Goal: Use online tool/utility

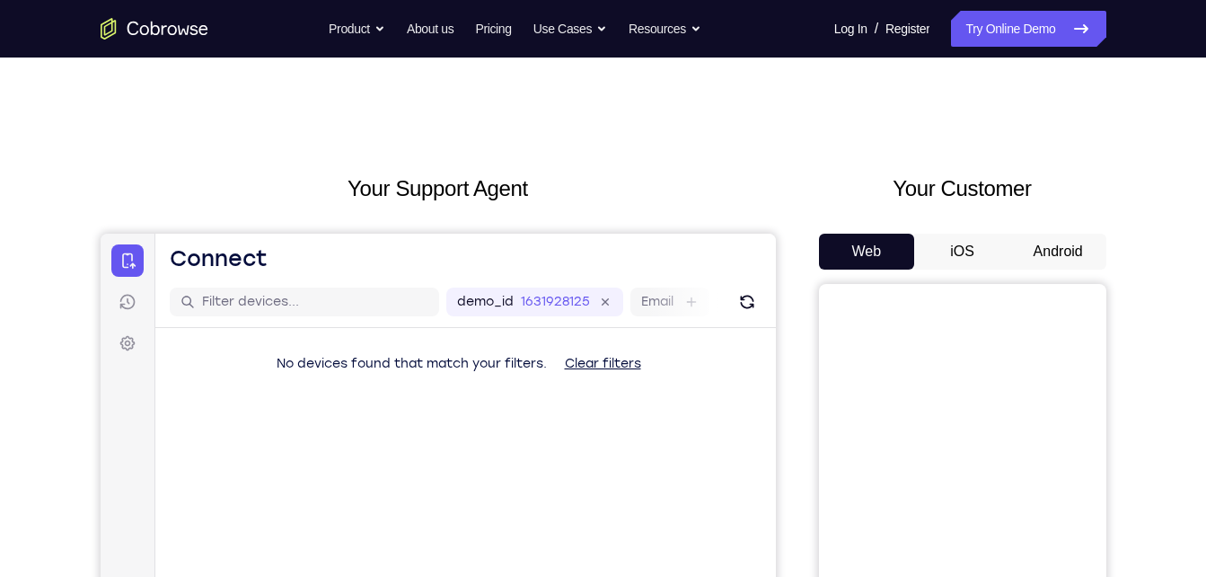
click at [1072, 260] on button "Android" at bounding box center [1058, 251] width 96 height 36
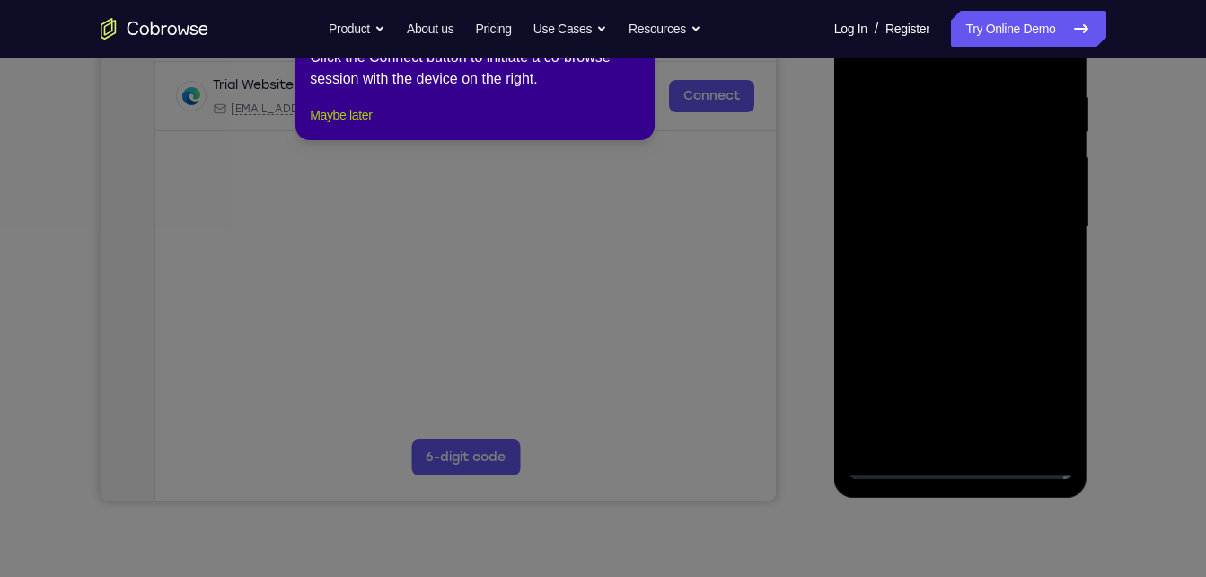
click at [372, 126] on button "Maybe later" at bounding box center [341, 115] width 62 height 22
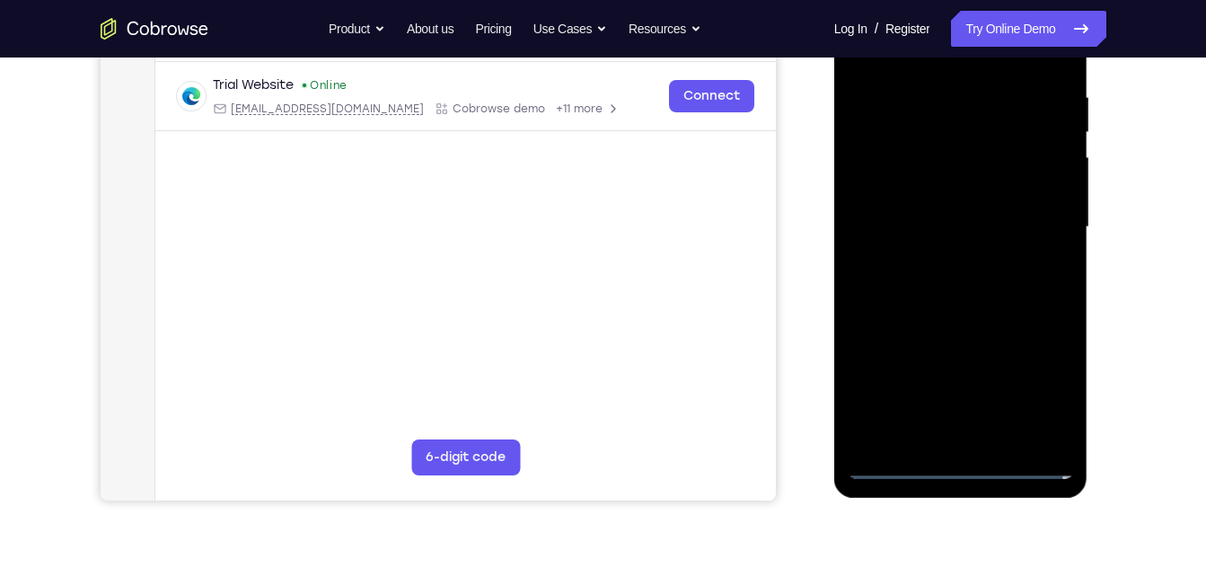
click at [965, 458] on div at bounding box center [961, 227] width 226 height 503
click at [980, 478] on div at bounding box center [961, 227] width 226 height 503
click at [1052, 408] on div at bounding box center [961, 227] width 226 height 503
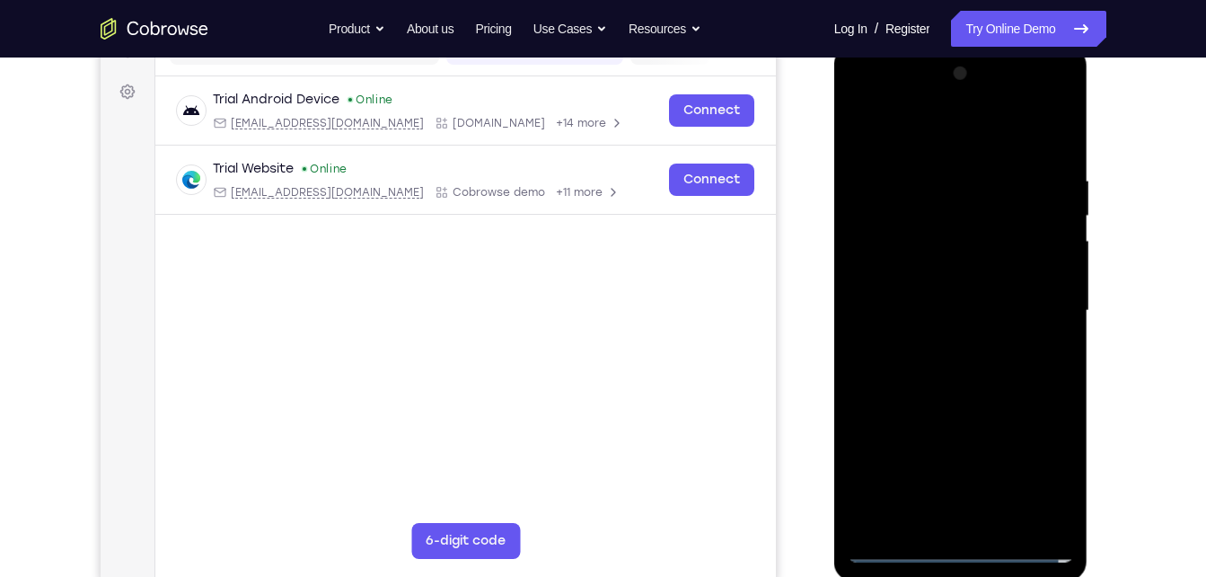
scroll to position [249, 0]
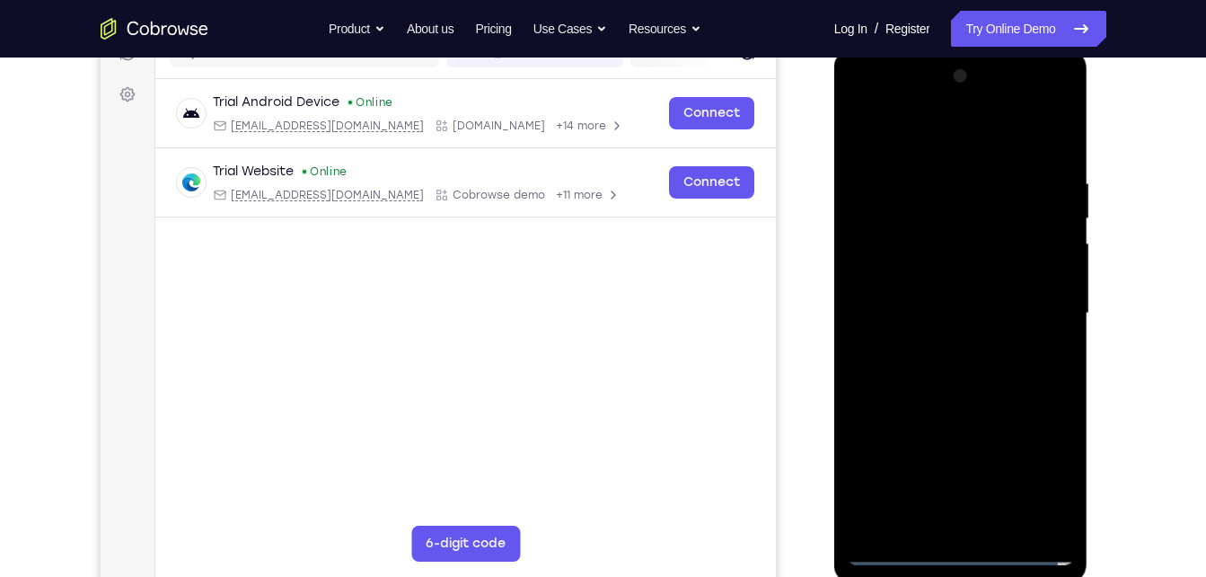
click at [899, 105] on div at bounding box center [961, 313] width 226 height 503
click at [1036, 315] on div at bounding box center [961, 313] width 226 height 503
click at [936, 348] on div at bounding box center [961, 313] width 226 height 503
click at [975, 292] on div at bounding box center [961, 313] width 226 height 503
click at [1002, 277] on div at bounding box center [961, 313] width 226 height 503
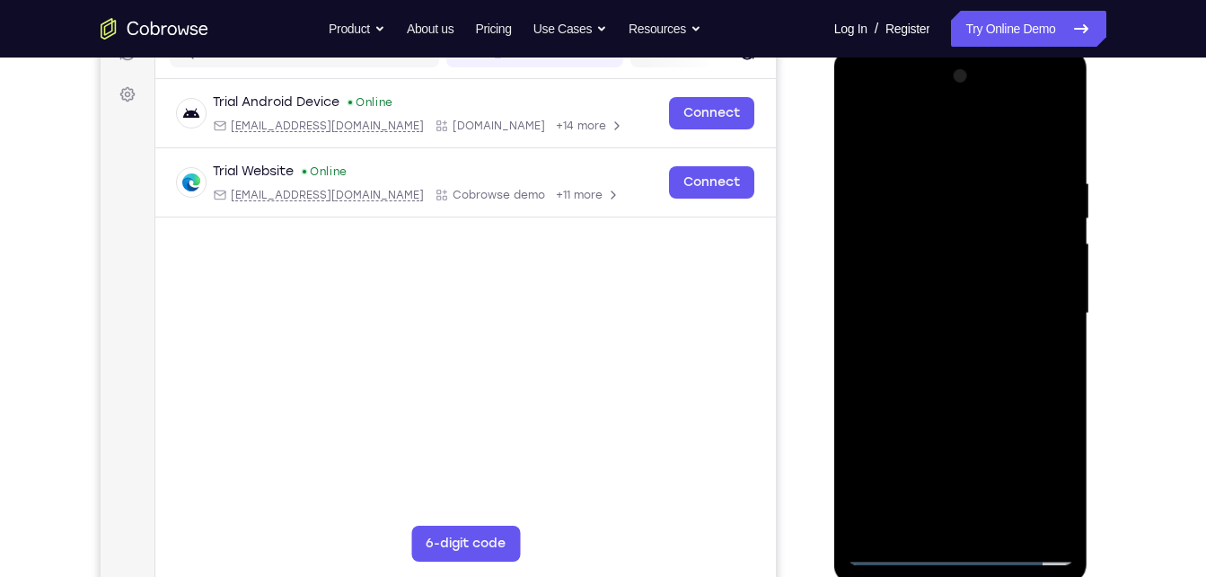
click at [971, 316] on div at bounding box center [961, 313] width 226 height 503
click at [982, 374] on div at bounding box center [961, 313] width 226 height 503
click at [1049, 133] on div at bounding box center [961, 313] width 226 height 503
click at [1000, 364] on div at bounding box center [961, 313] width 226 height 503
click at [1008, 518] on div at bounding box center [961, 313] width 226 height 503
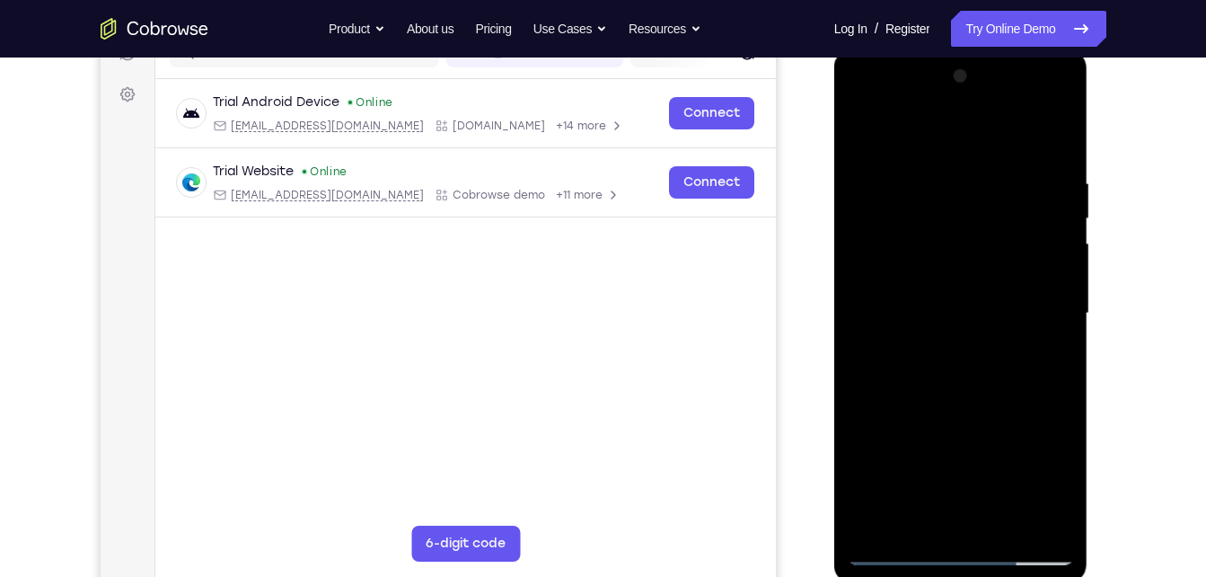
click at [999, 521] on div at bounding box center [961, 313] width 226 height 503
click at [973, 404] on div at bounding box center [961, 313] width 226 height 503
click at [1029, 283] on div at bounding box center [961, 313] width 226 height 503
click at [934, 518] on div at bounding box center [961, 313] width 226 height 503
click at [1049, 359] on div at bounding box center [961, 313] width 226 height 503
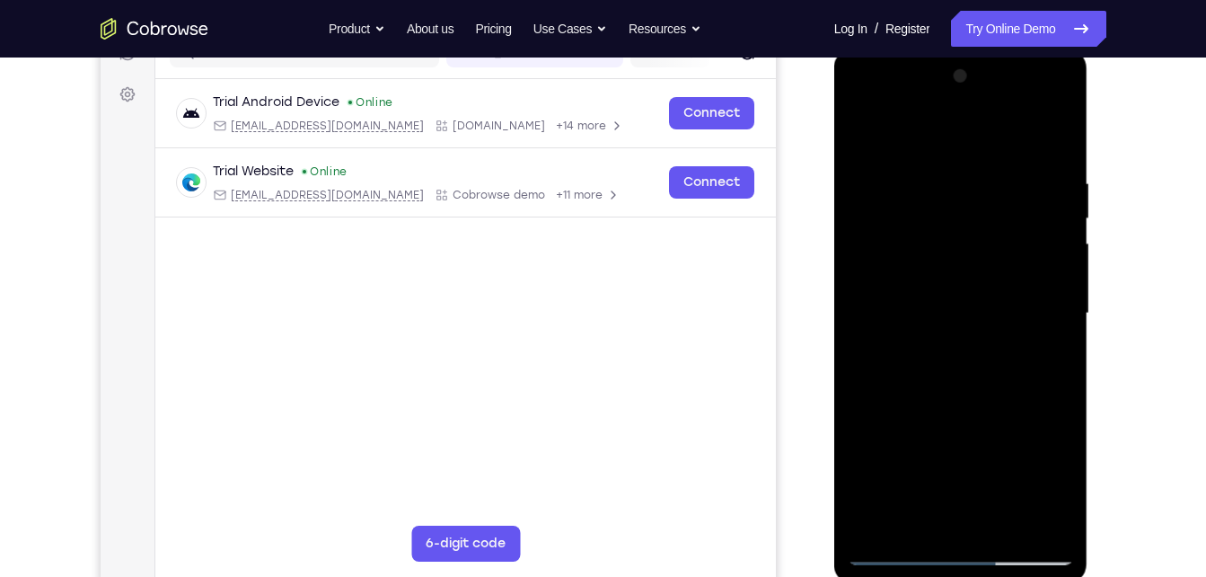
click at [861, 138] on div at bounding box center [961, 313] width 226 height 503
click at [1006, 324] on div at bounding box center [961, 313] width 226 height 503
click at [910, 520] on div at bounding box center [961, 313] width 226 height 503
click at [1048, 351] on div at bounding box center [961, 313] width 226 height 503
click at [858, 131] on div at bounding box center [961, 313] width 226 height 503
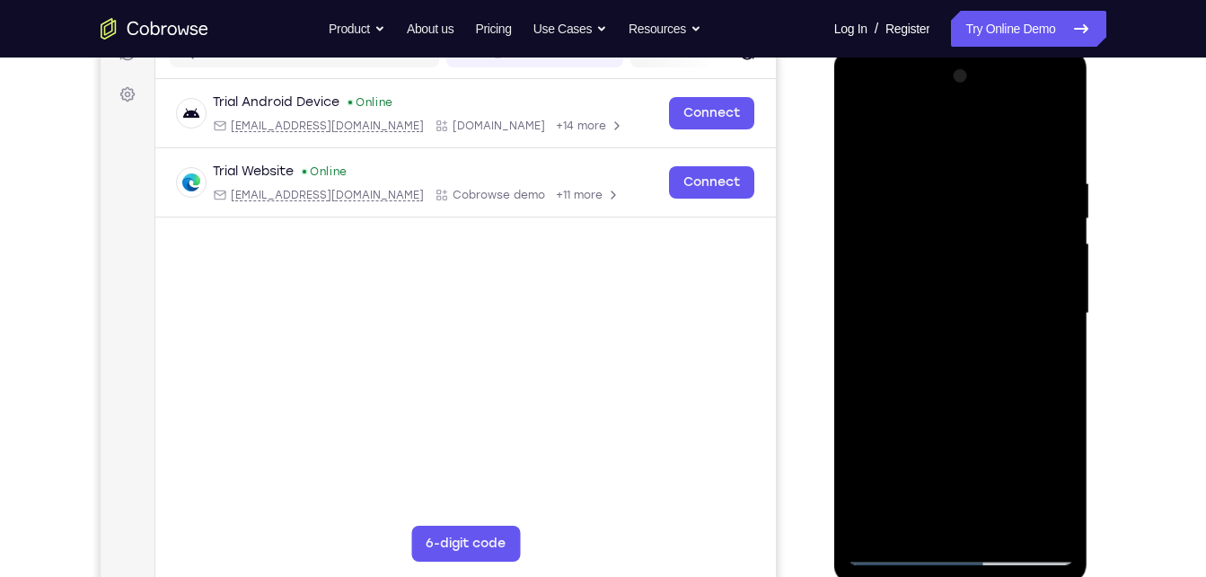
click at [863, 127] on div at bounding box center [961, 313] width 226 height 503
click at [1001, 400] on div at bounding box center [961, 313] width 226 height 503
click at [929, 159] on div at bounding box center [961, 313] width 226 height 503
drag, startPoint x: 979, startPoint y: 510, endPoint x: 1019, endPoint y: 303, distance: 211.3
click at [1019, 303] on div at bounding box center [961, 313] width 226 height 503
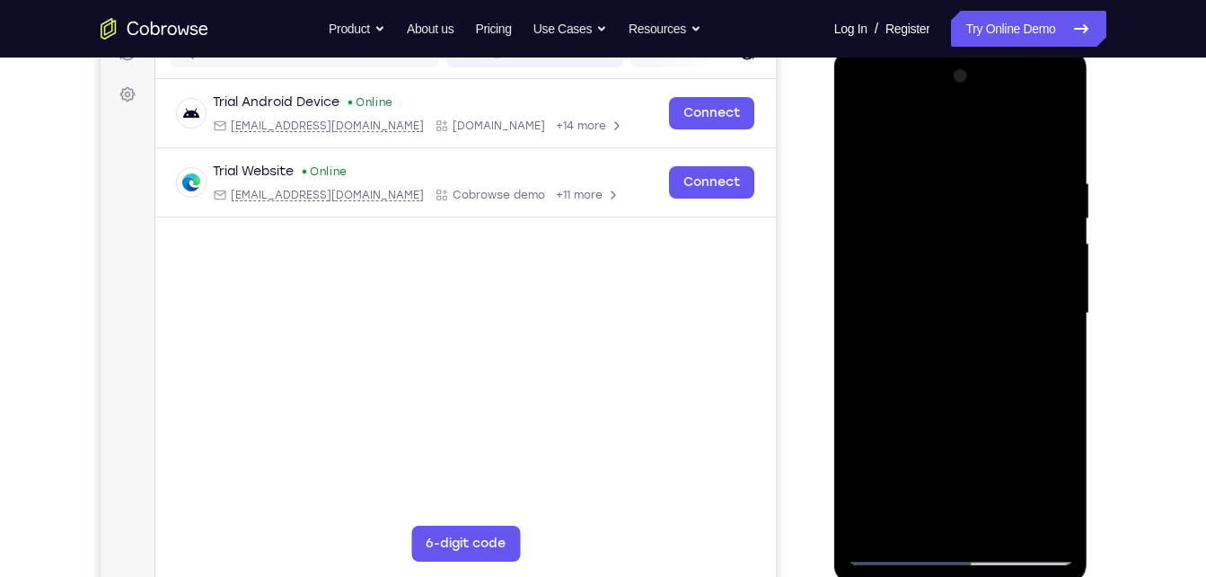
click at [1048, 141] on div at bounding box center [961, 313] width 226 height 503
click at [1003, 522] on div at bounding box center [961, 313] width 226 height 503
click at [1002, 515] on div at bounding box center [961, 313] width 226 height 503
click at [864, 129] on div at bounding box center [961, 313] width 226 height 503
click at [969, 326] on div at bounding box center [961, 313] width 226 height 503
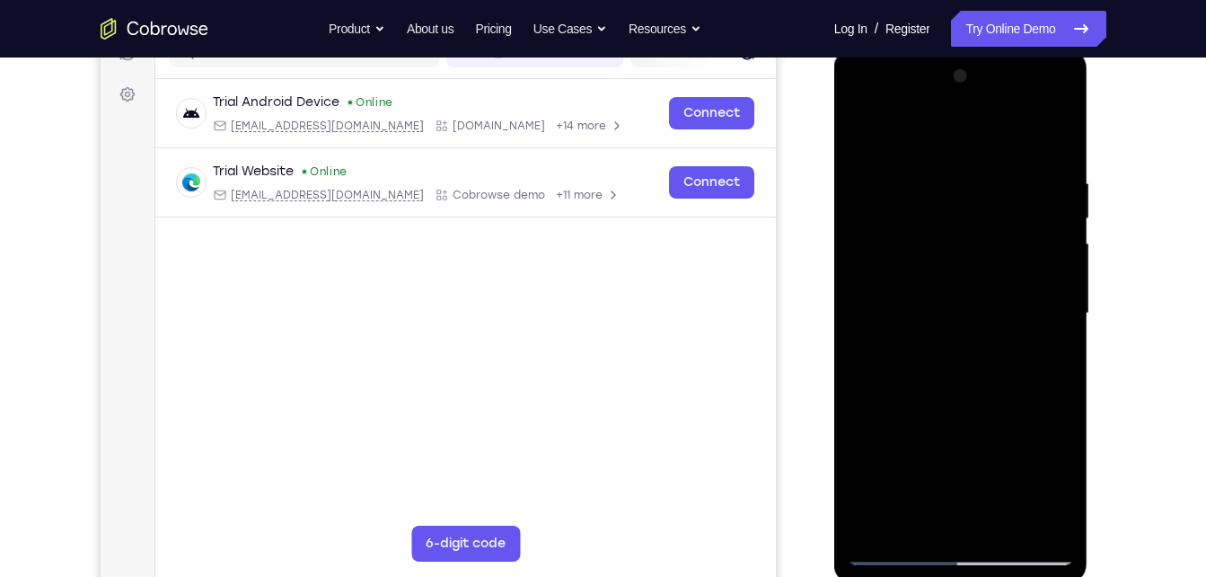
click at [912, 512] on div at bounding box center [961, 313] width 226 height 503
click at [1061, 488] on div at bounding box center [961, 313] width 226 height 503
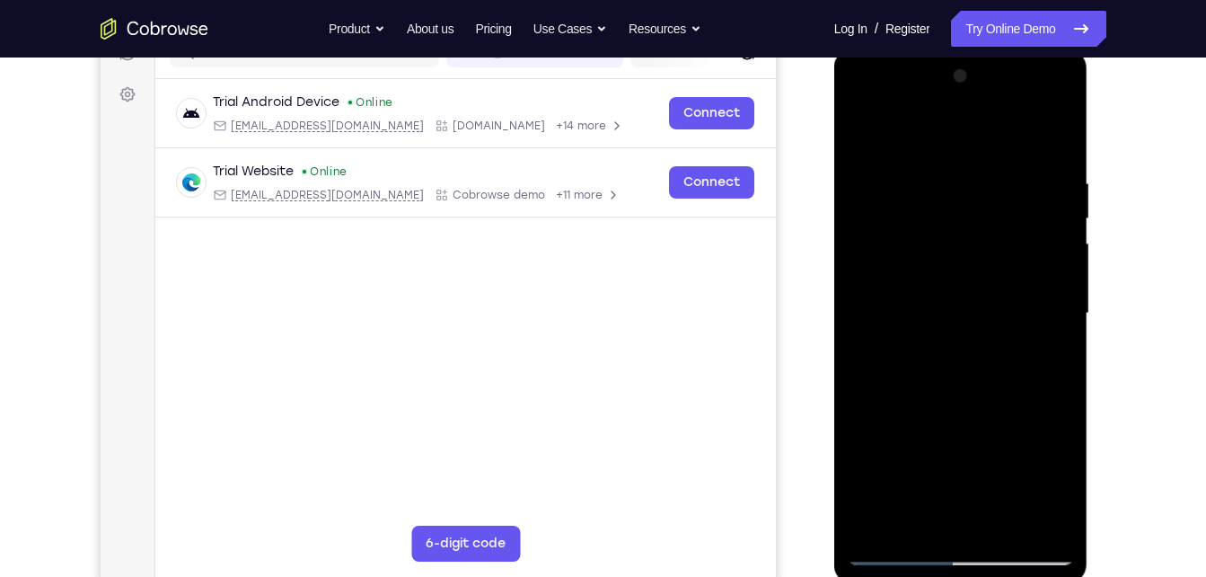
click at [1061, 488] on div at bounding box center [961, 313] width 226 height 503
click at [1039, 357] on div at bounding box center [961, 313] width 226 height 503
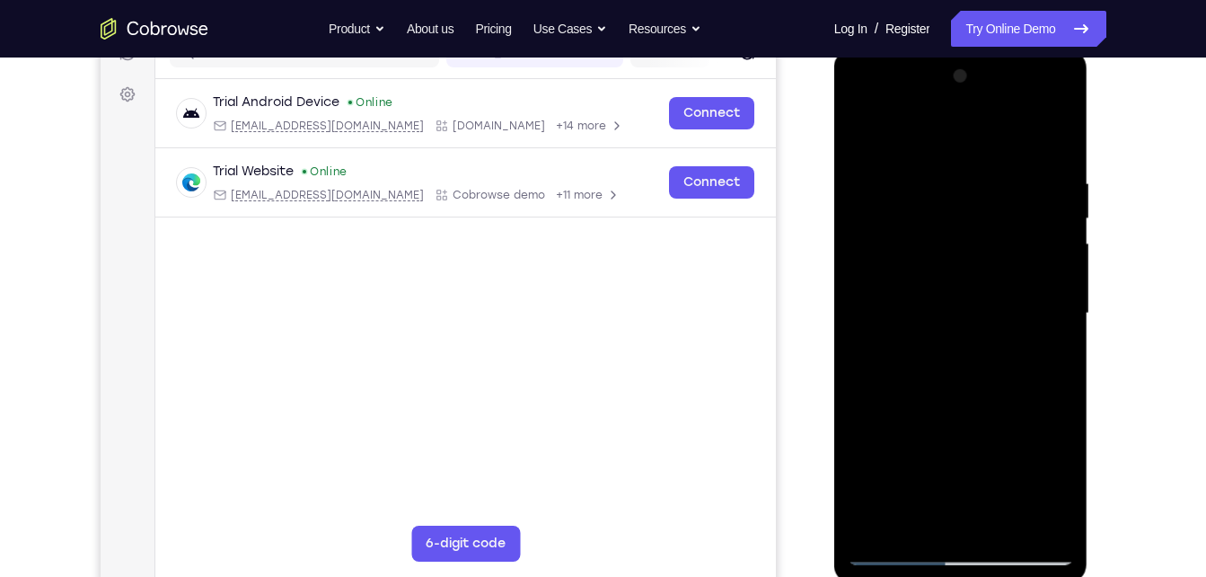
click at [1039, 357] on div at bounding box center [961, 313] width 226 height 503
click at [860, 142] on div at bounding box center [961, 313] width 226 height 503
click at [944, 284] on div at bounding box center [961, 313] width 226 height 503
click at [1033, 473] on div at bounding box center [961, 313] width 226 height 503
click at [991, 472] on div at bounding box center [961, 313] width 226 height 503
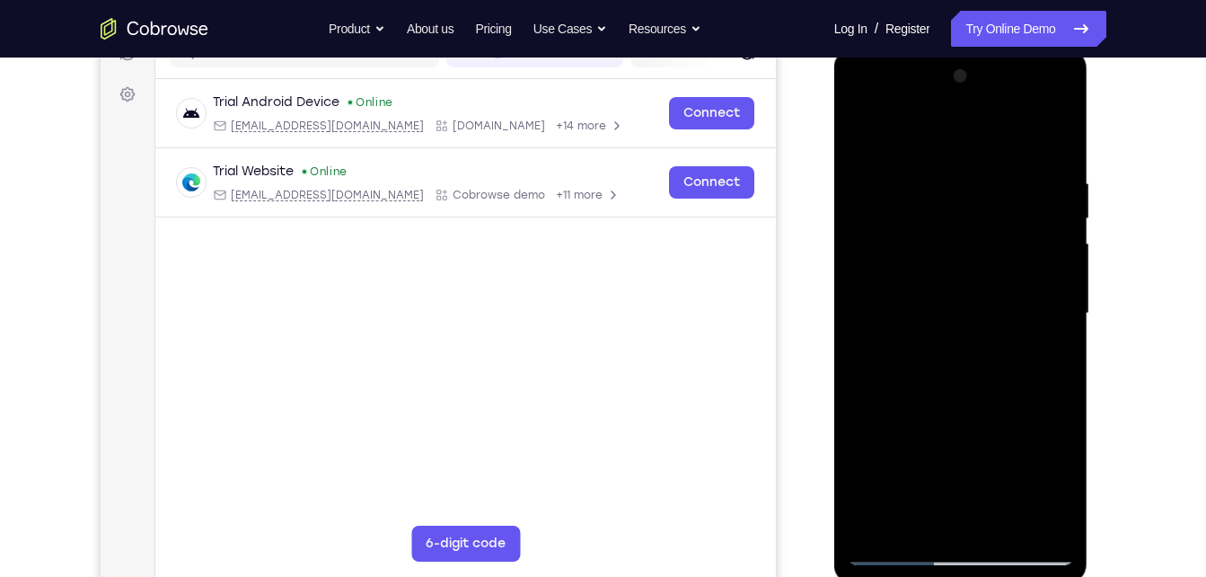
click at [926, 449] on div at bounding box center [961, 313] width 226 height 503
click at [982, 311] on div at bounding box center [961, 313] width 226 height 503
click at [868, 136] on div at bounding box center [961, 313] width 226 height 503
click at [956, 333] on div at bounding box center [961, 313] width 226 height 503
click at [1045, 359] on div at bounding box center [961, 313] width 226 height 503
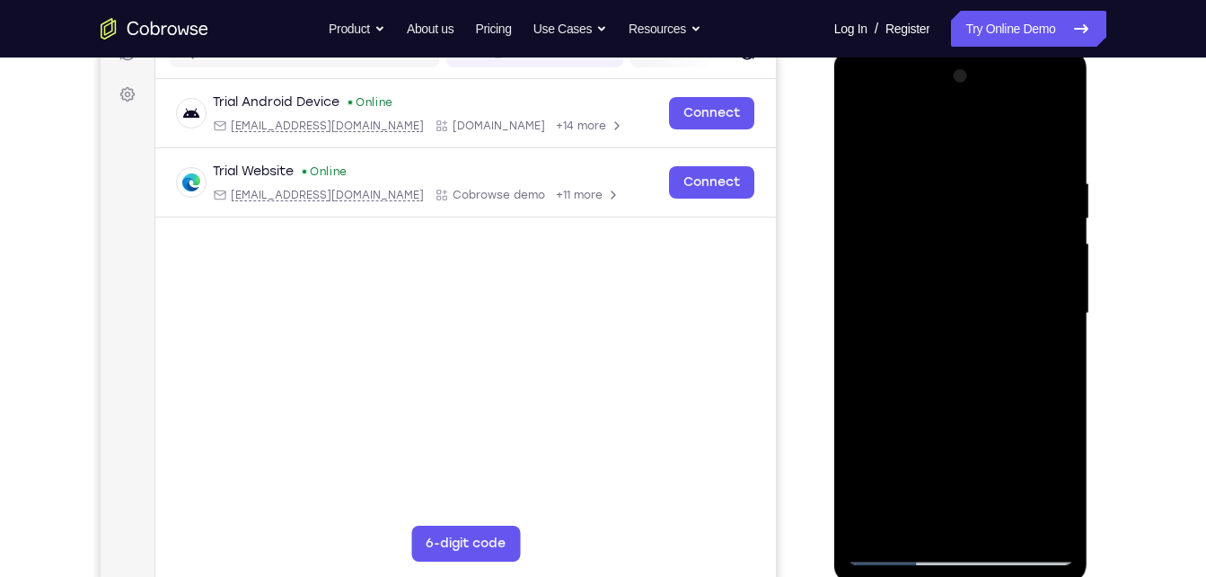
click at [864, 129] on div at bounding box center [961, 313] width 226 height 503
drag, startPoint x: 859, startPoint y: 138, endPoint x: 938, endPoint y: 120, distance: 81.0
click at [938, 120] on div at bounding box center [961, 313] width 226 height 503
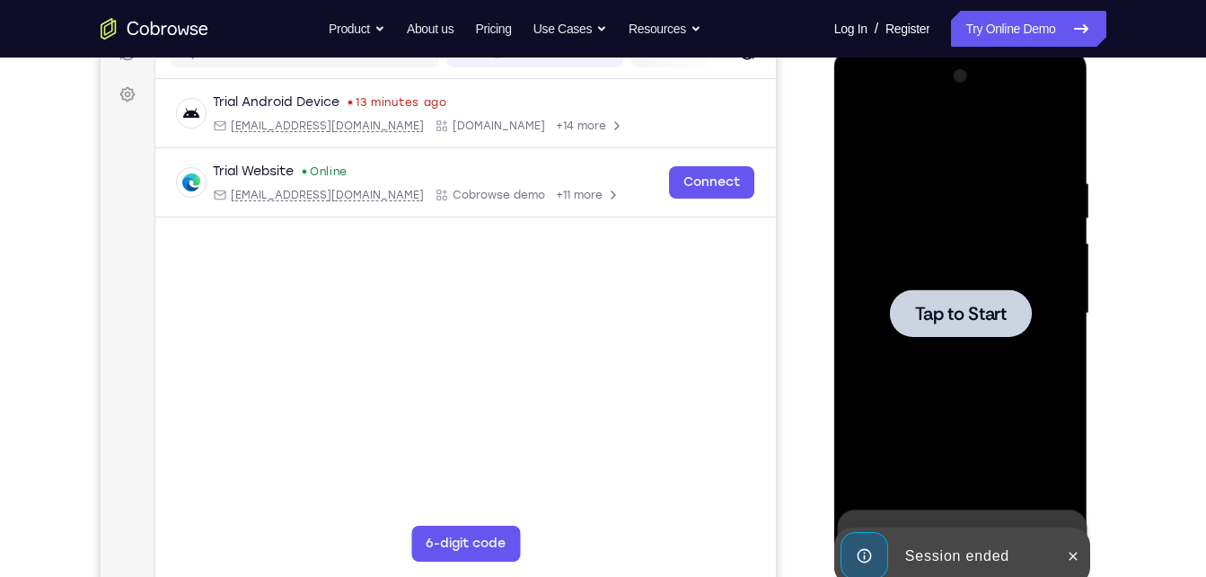
click at [977, 313] on span "Tap to Start" at bounding box center [961, 313] width 92 height 18
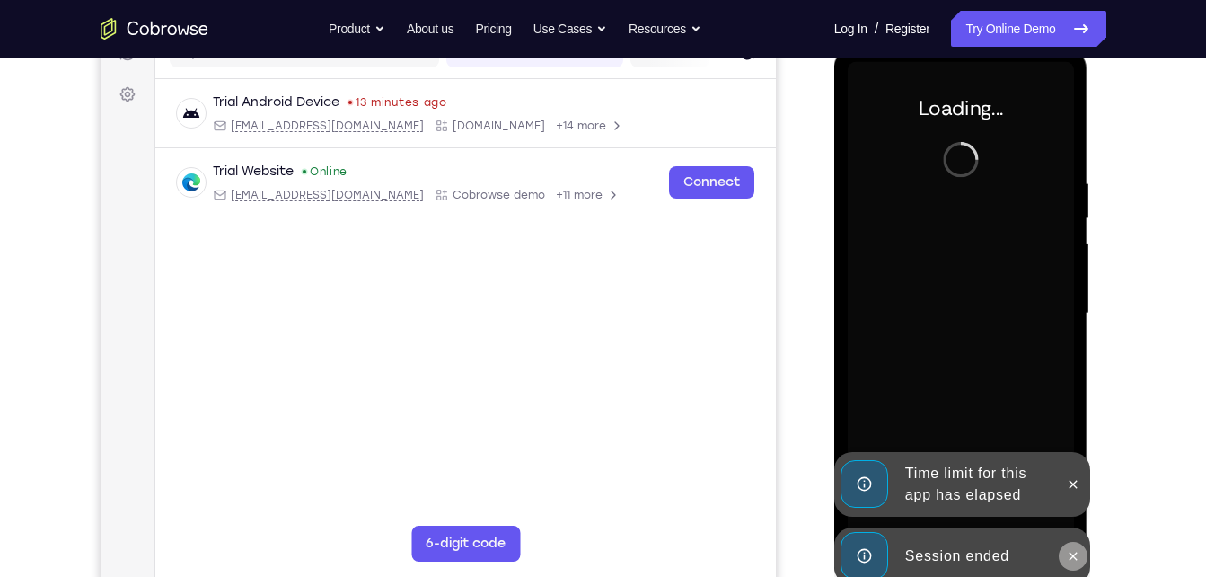
click at [1081, 547] on button at bounding box center [1073, 556] width 29 height 29
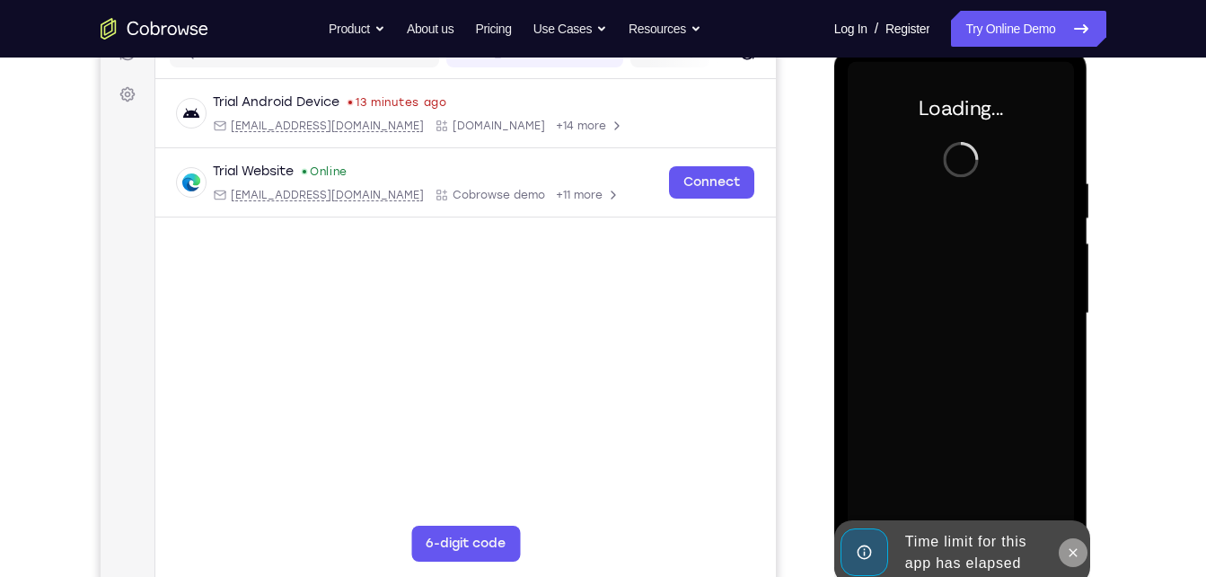
click at [1072, 550] on icon at bounding box center [1073, 552] width 14 height 14
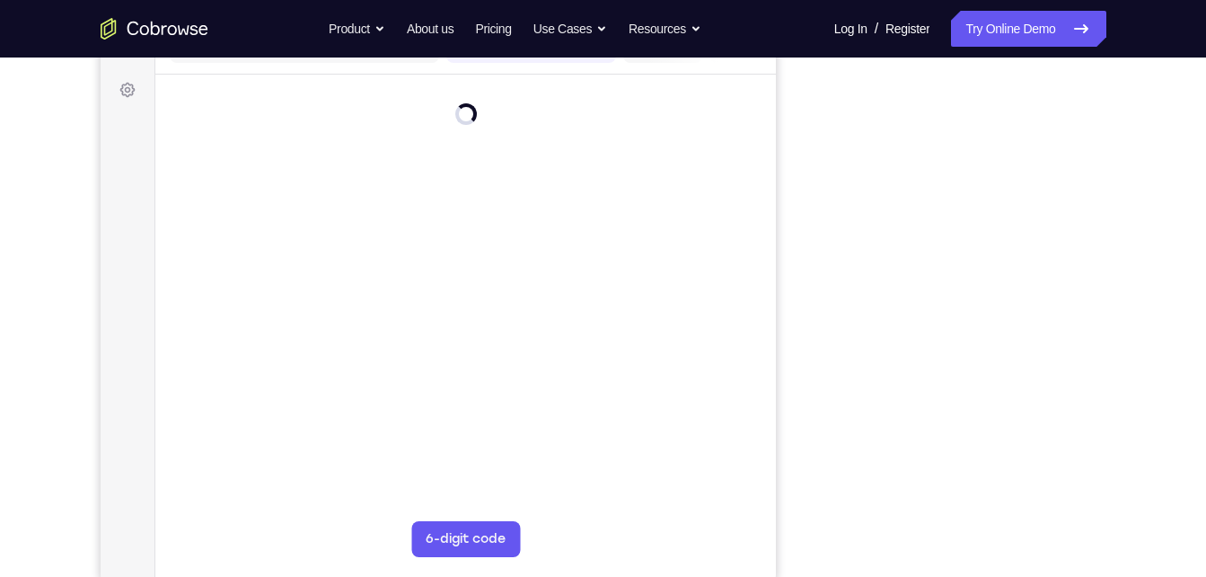
scroll to position [250, 0]
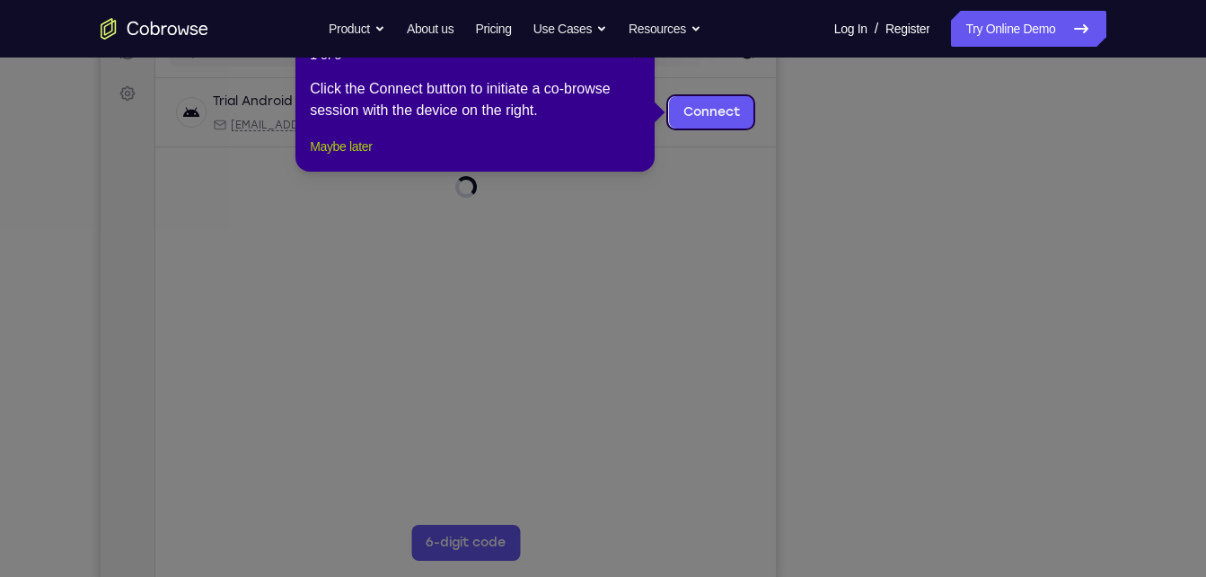
click at [325, 157] on button "Maybe later" at bounding box center [341, 147] width 62 height 22
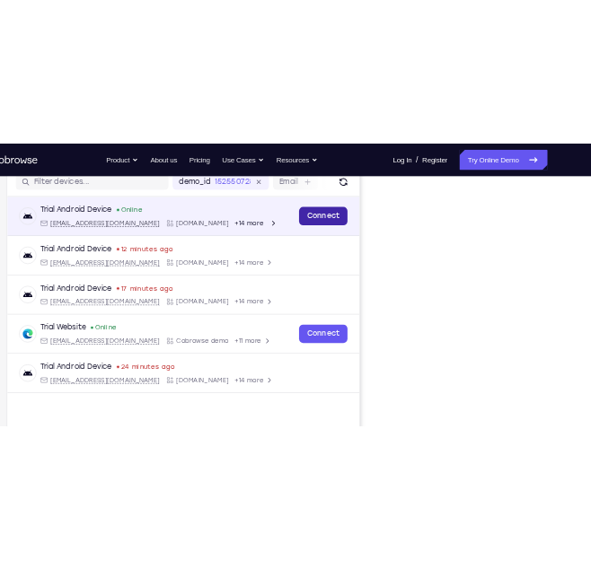
scroll to position [218, 0]
